Goal: Task Accomplishment & Management: Use online tool/utility

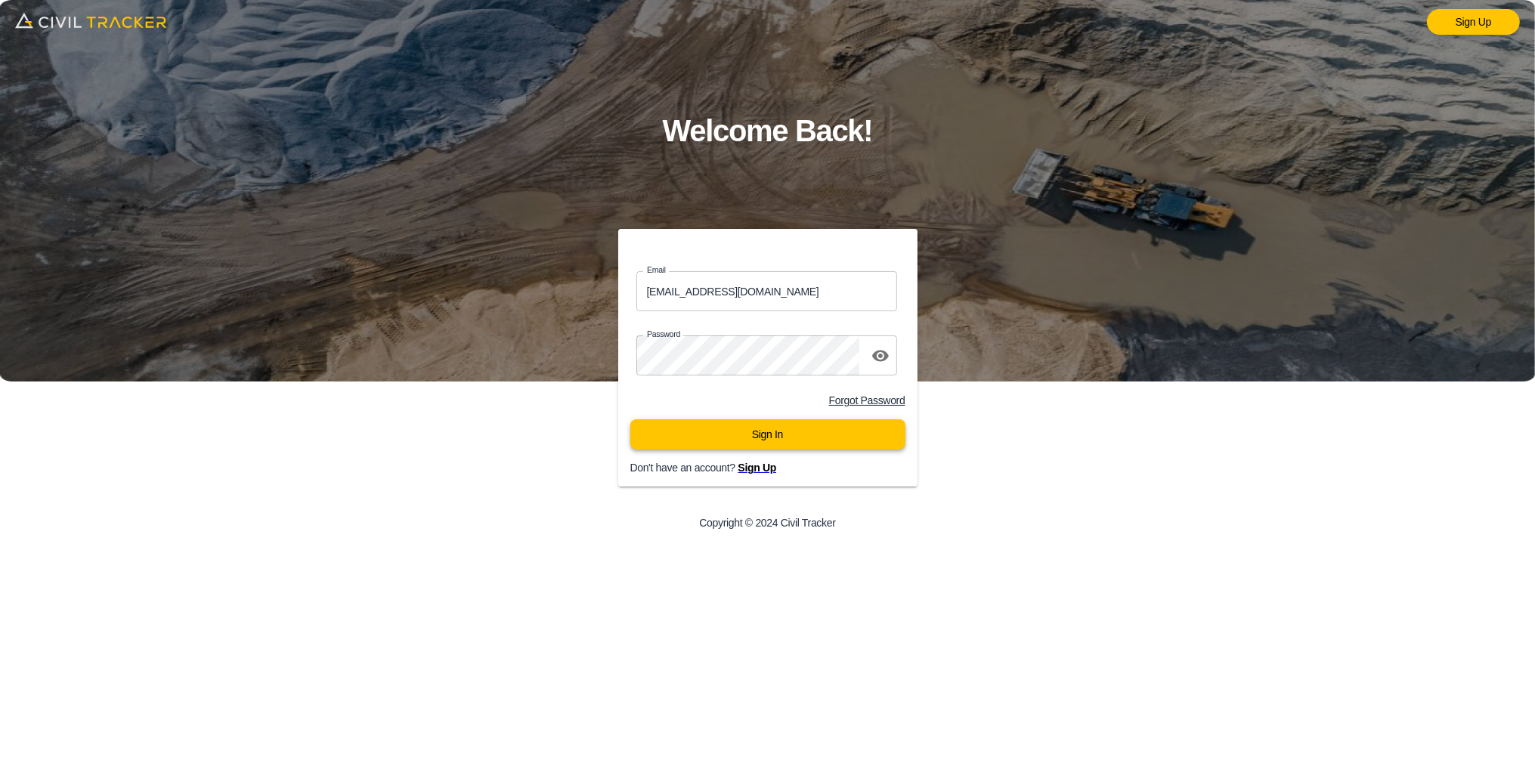
click at [763, 446] on button "Sign In" at bounding box center [767, 435] width 275 height 30
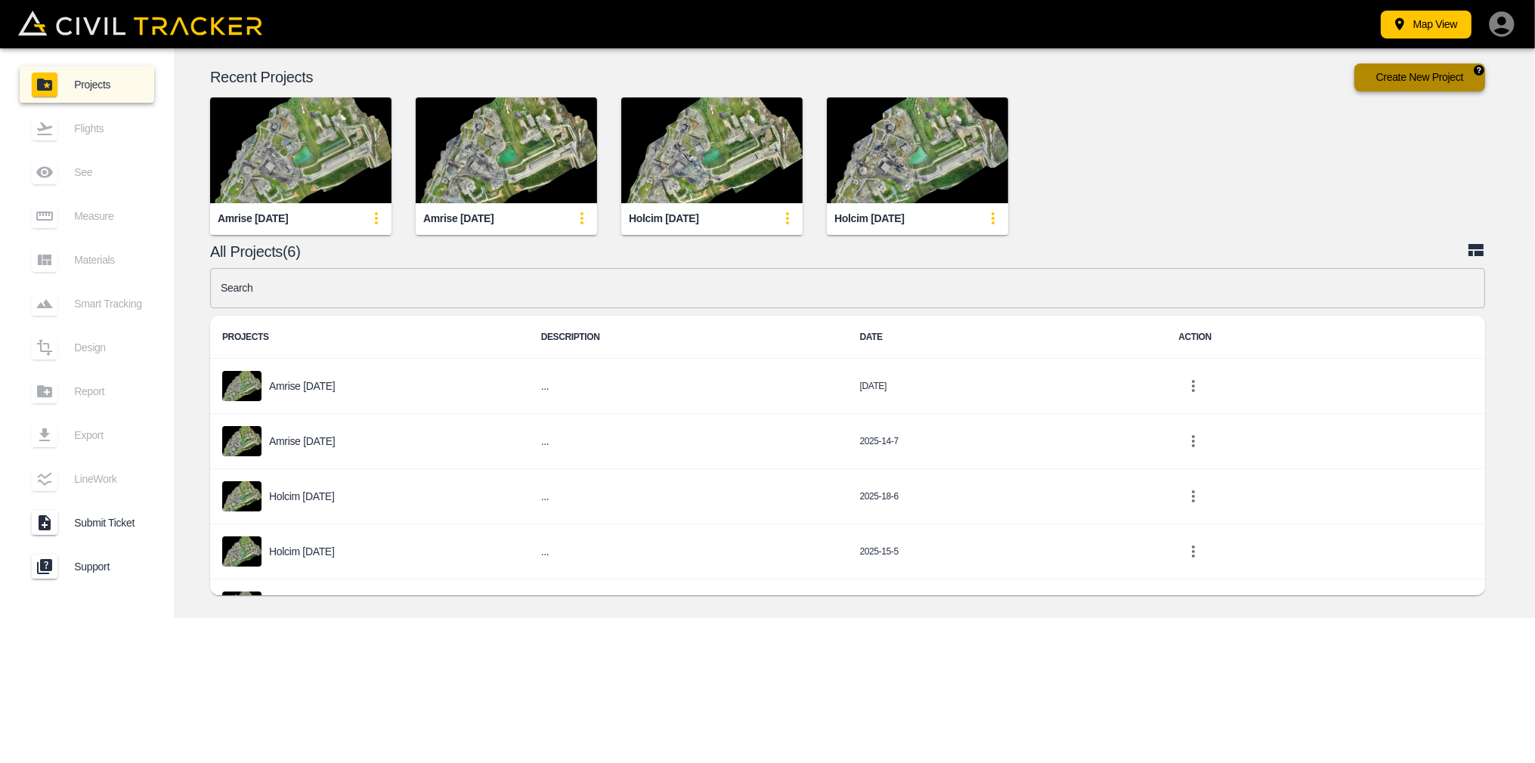
click at [1440, 73] on button "Create New Project" at bounding box center [1420, 77] width 131 height 28
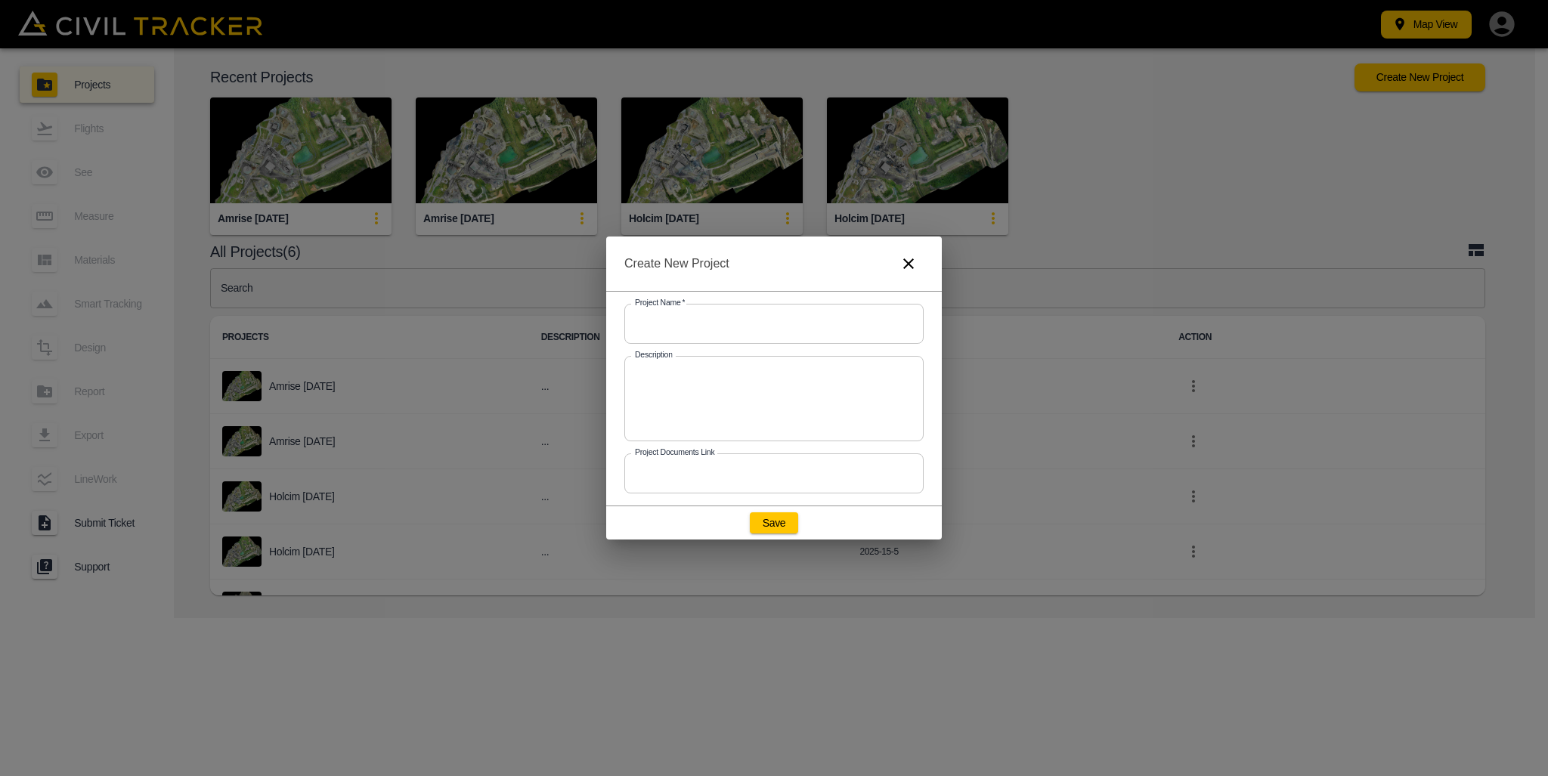
click at [675, 330] on input "text" at bounding box center [773, 324] width 299 height 40
type input "Amrise [DATE]"
click at [779, 524] on button "Save" at bounding box center [774, 522] width 48 height 21
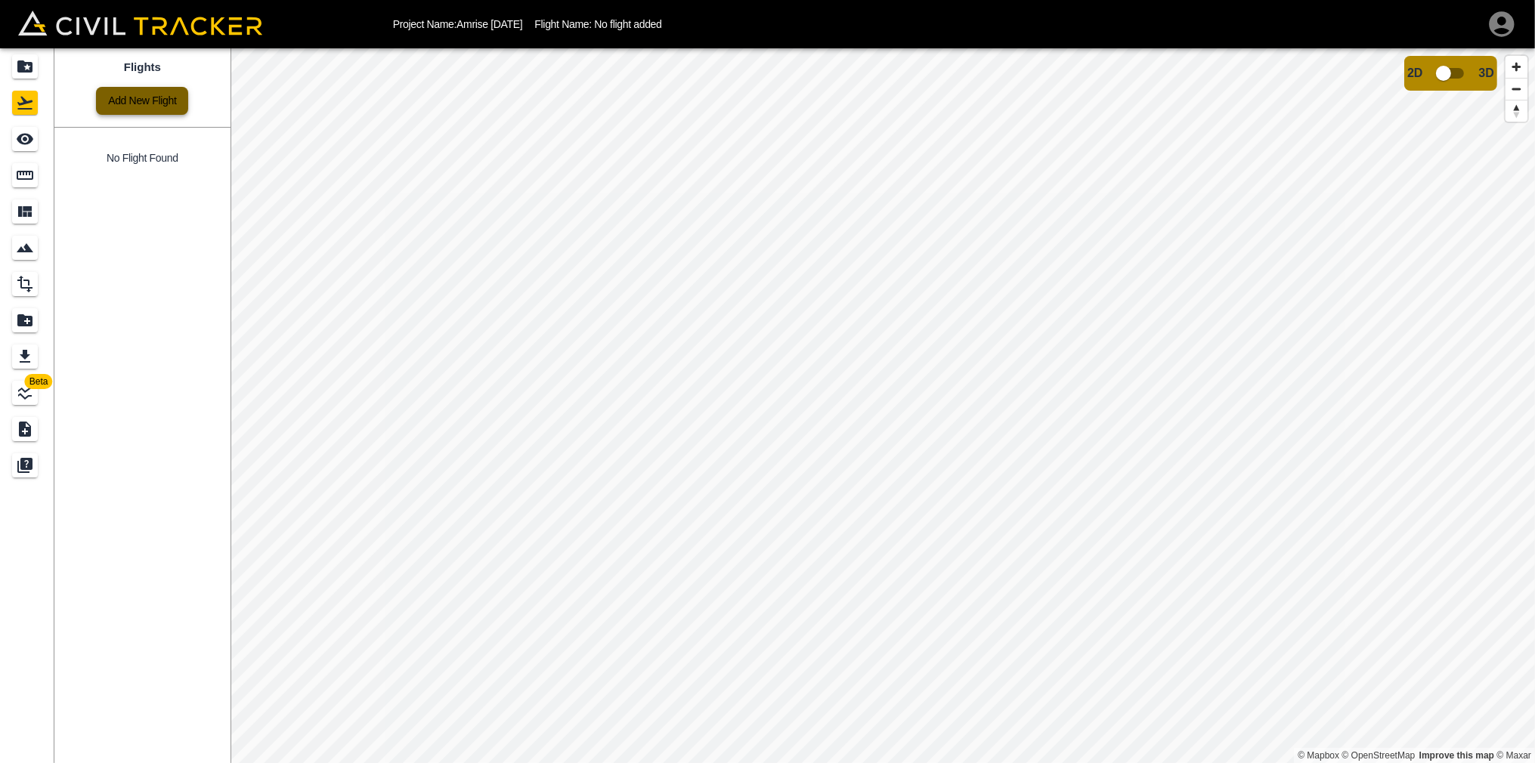
click at [148, 100] on link "Add New Flight" at bounding box center [142, 101] width 92 height 28
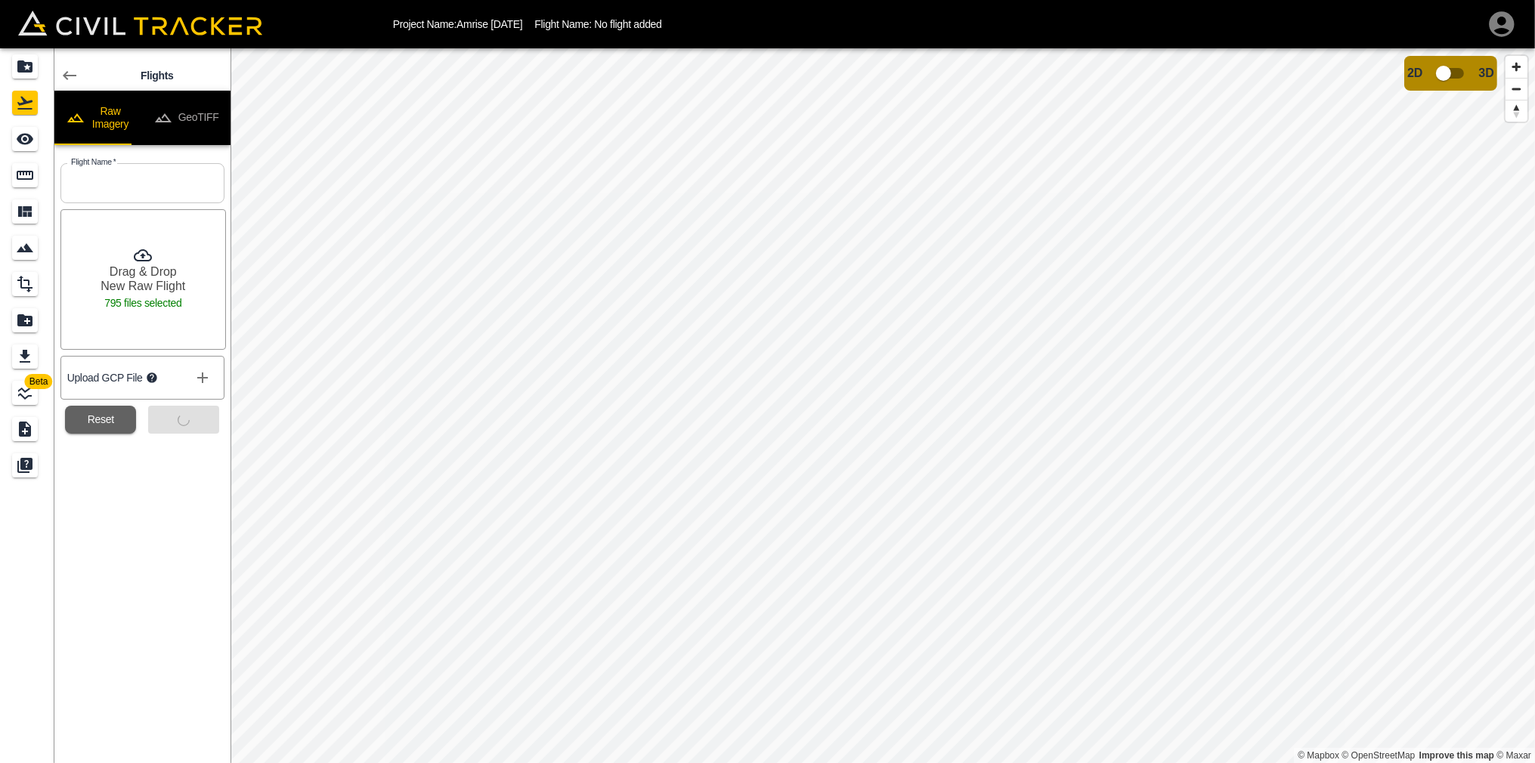
click at [135, 191] on input "text" at bounding box center [142, 183] width 164 height 40
type input "Amrise [DATE]"
click at [149, 434] on button "Submit" at bounding box center [183, 420] width 71 height 28
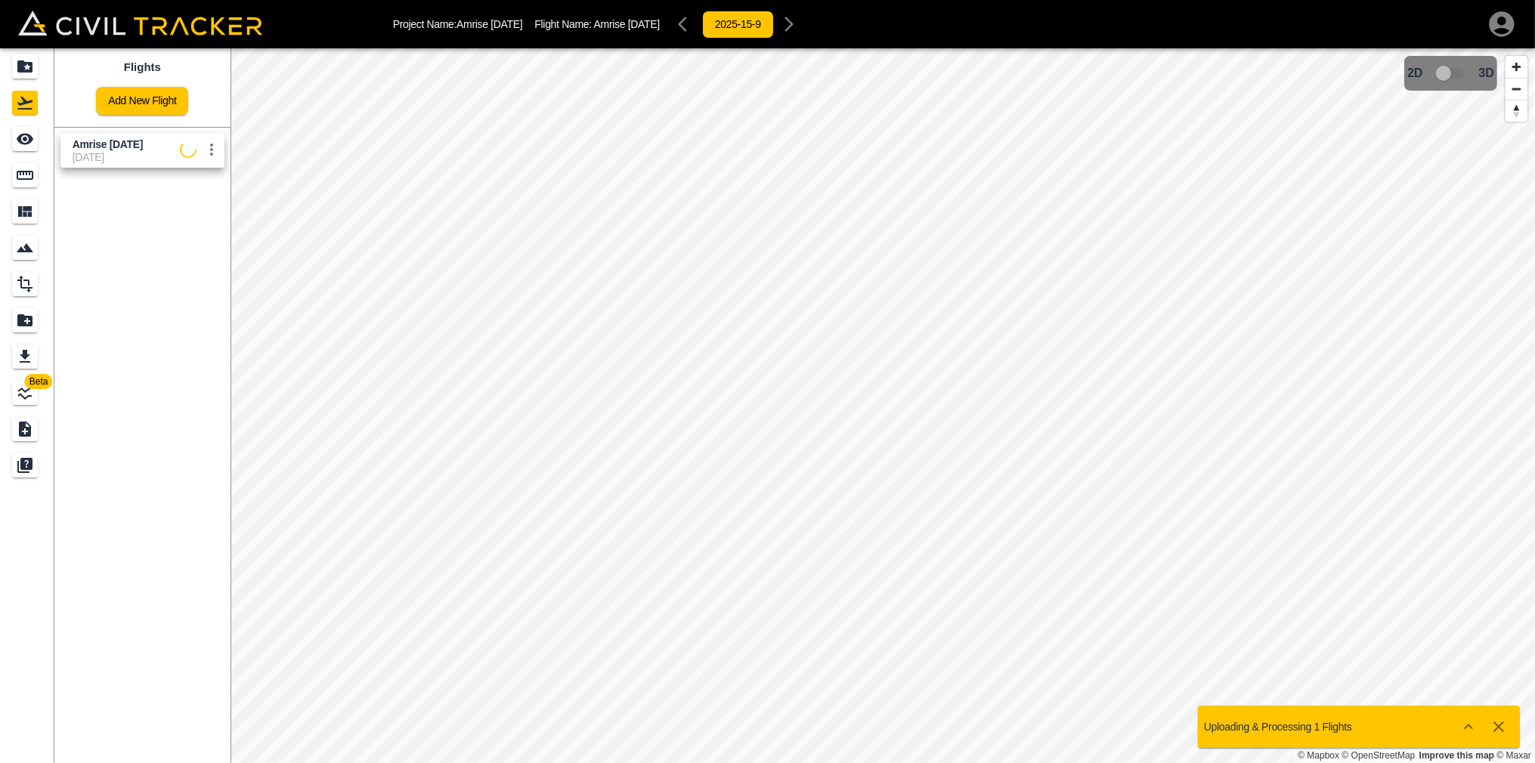
click at [1503, 29] on icon "button" at bounding box center [1502, 24] width 30 height 30
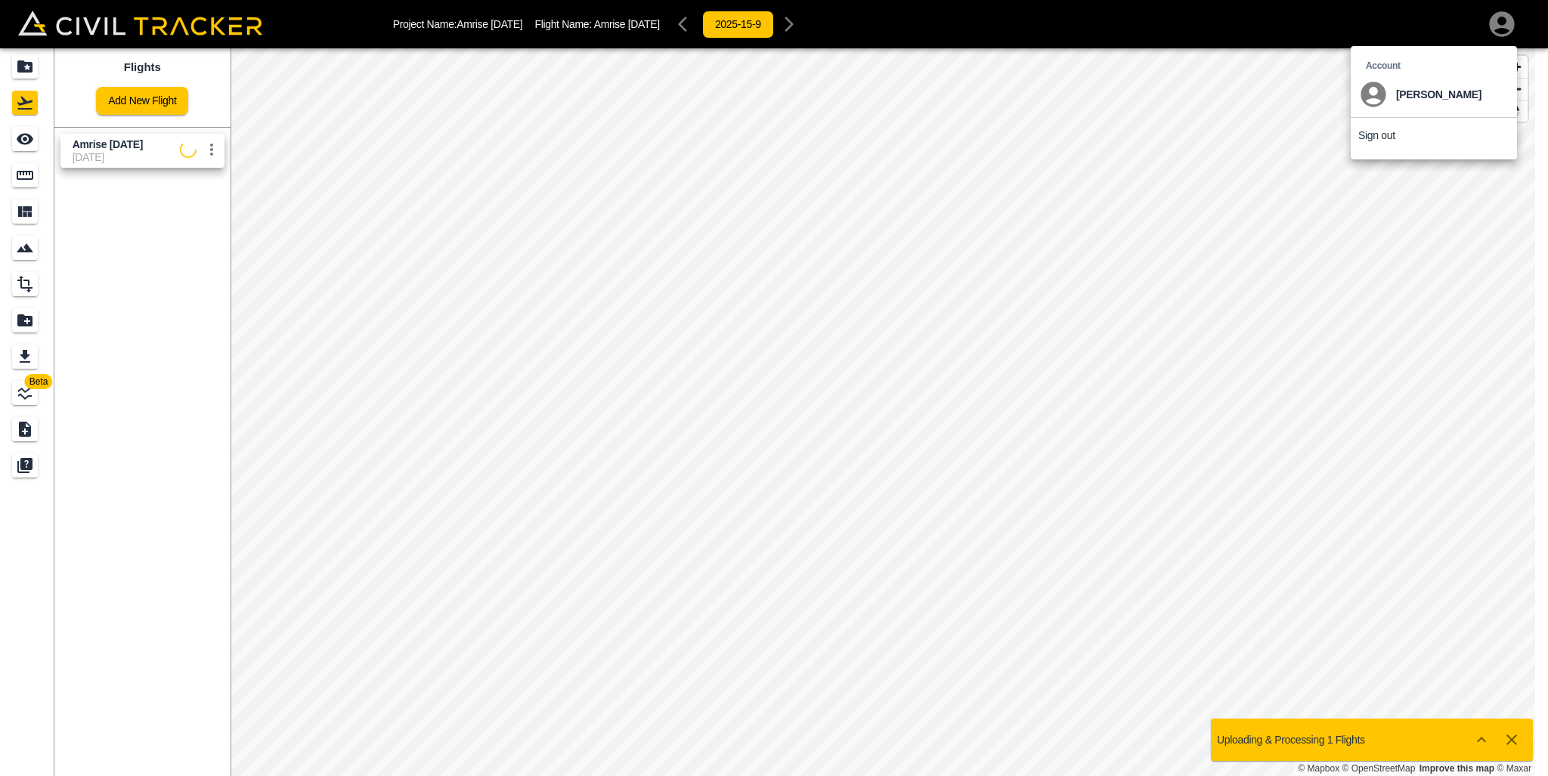
click at [1387, 135] on p "Sign out" at bounding box center [1376, 135] width 37 height 12
